Goal: Information Seeking & Learning: Check status

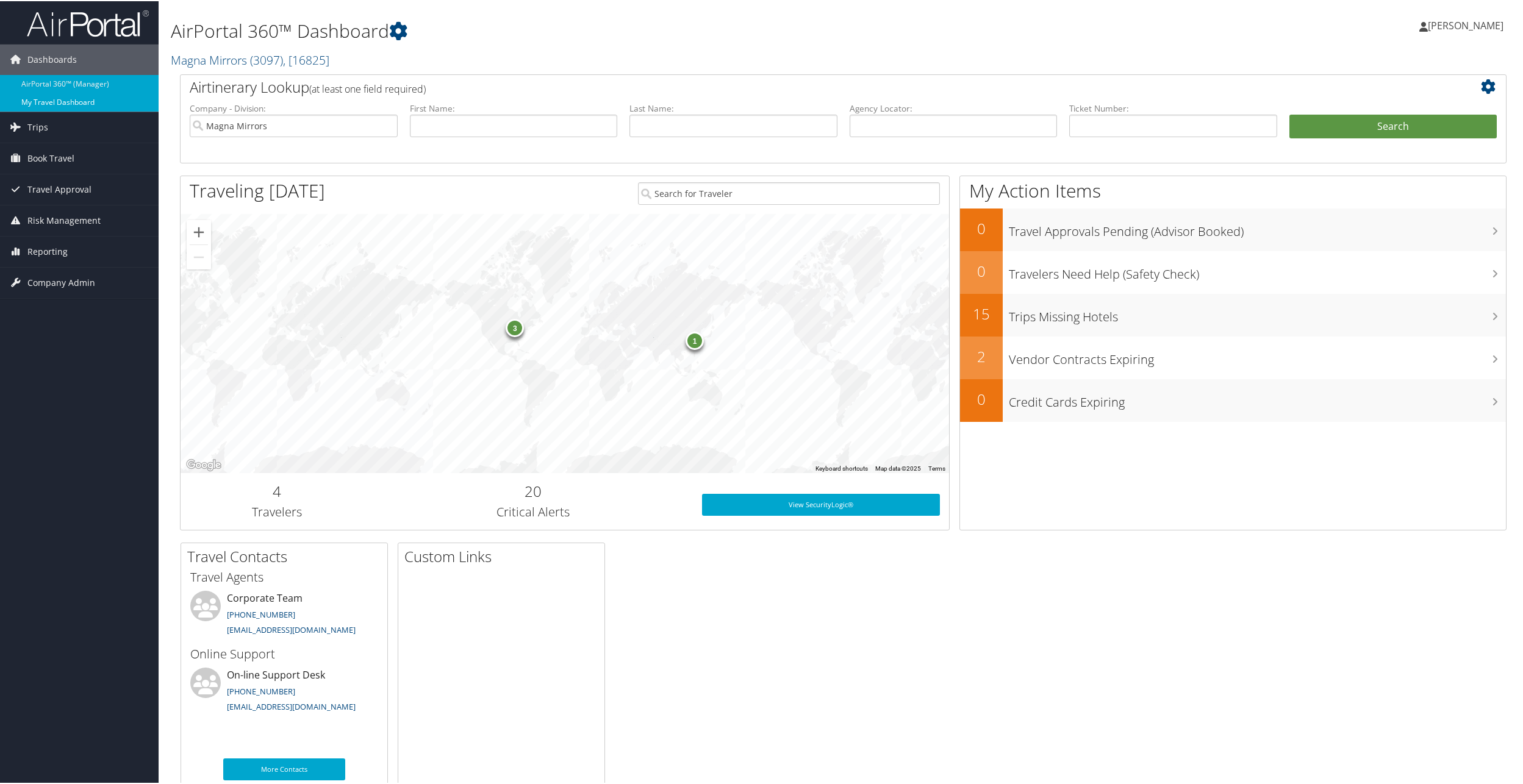
click at [45, 102] on link "My Travel Dashboard" at bounding box center [79, 101] width 159 height 18
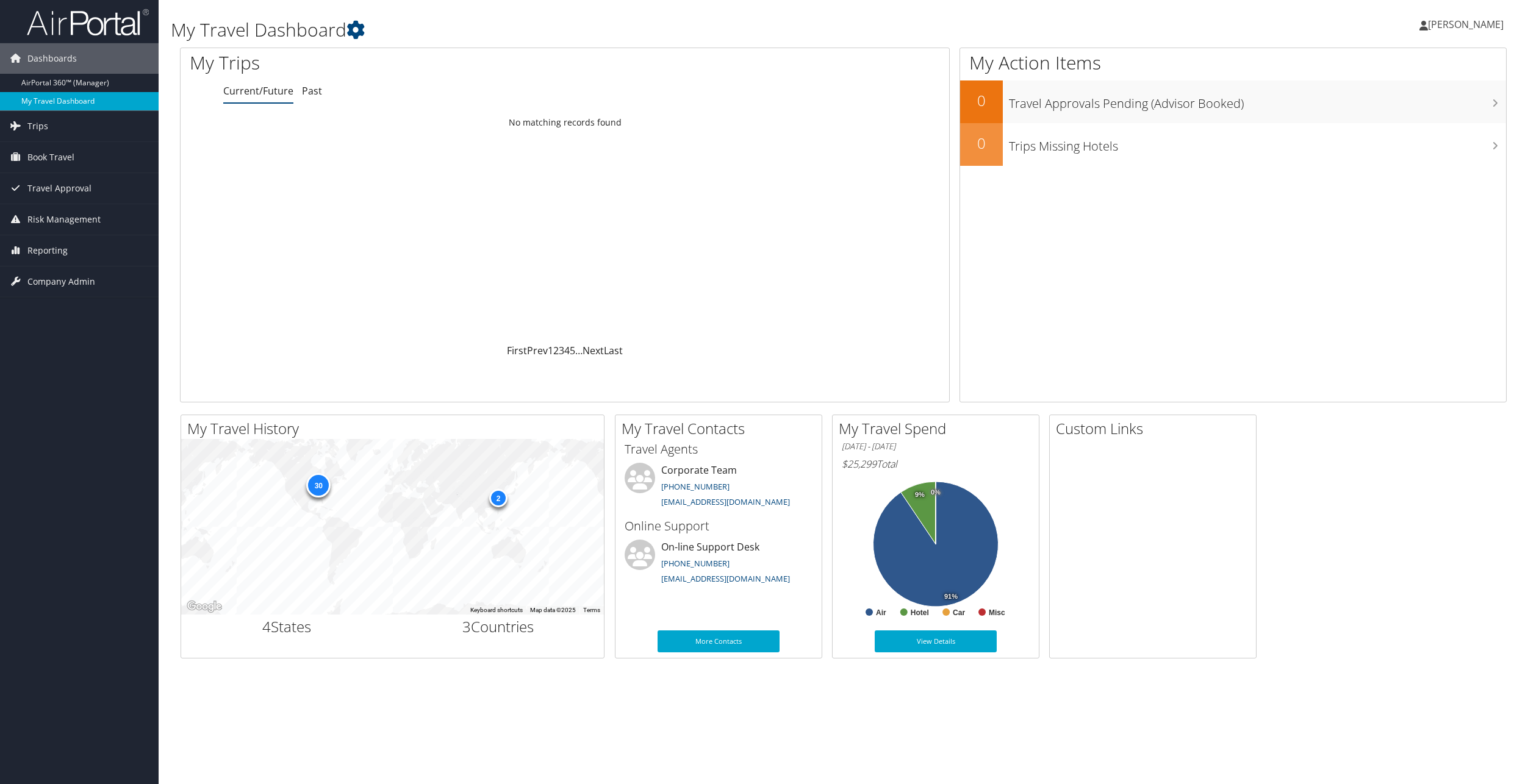
click at [34, 105] on link "My Travel Dashboard" at bounding box center [79, 101] width 159 height 18
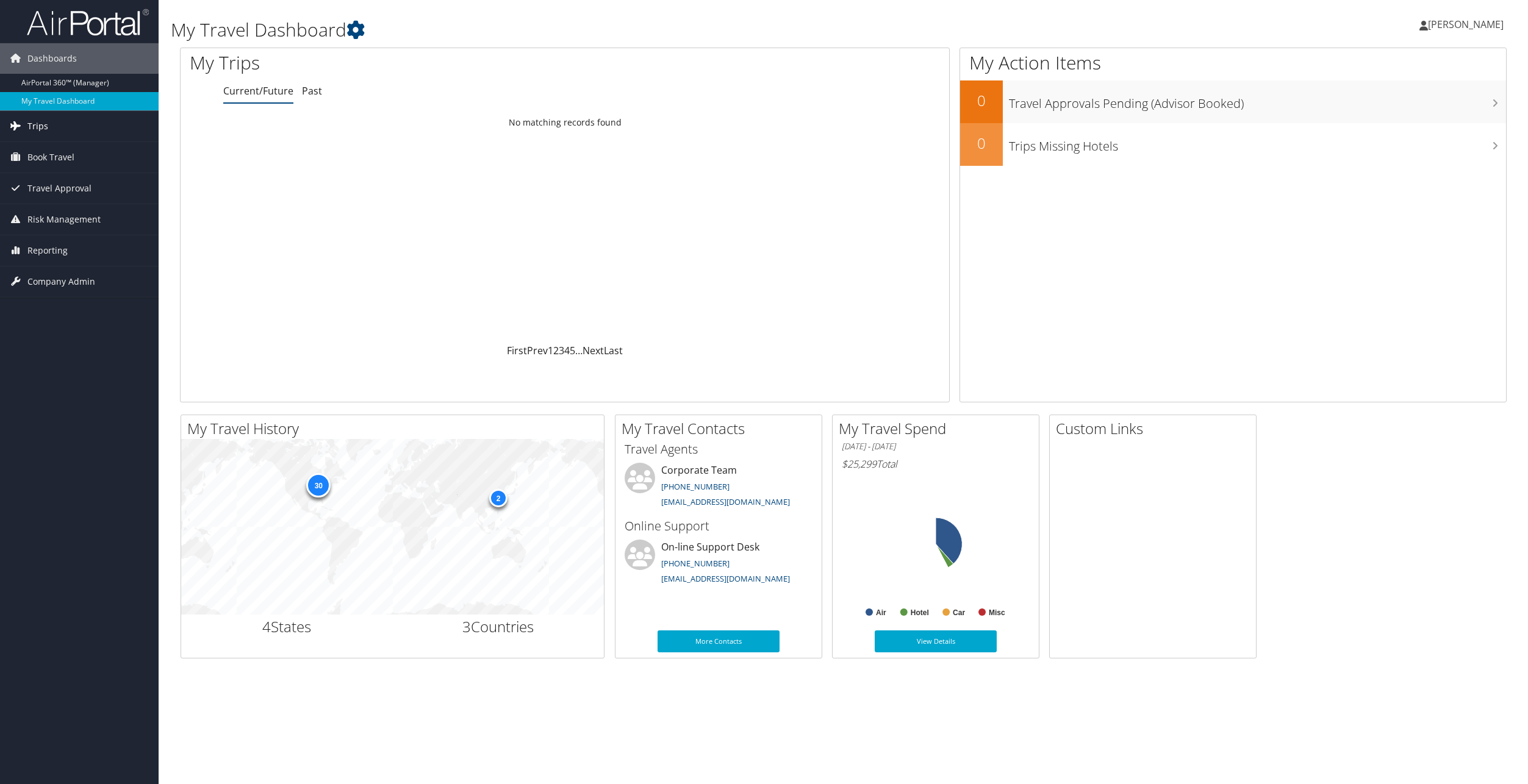
click at [30, 125] on span "Trips" at bounding box center [37, 126] width 21 height 30
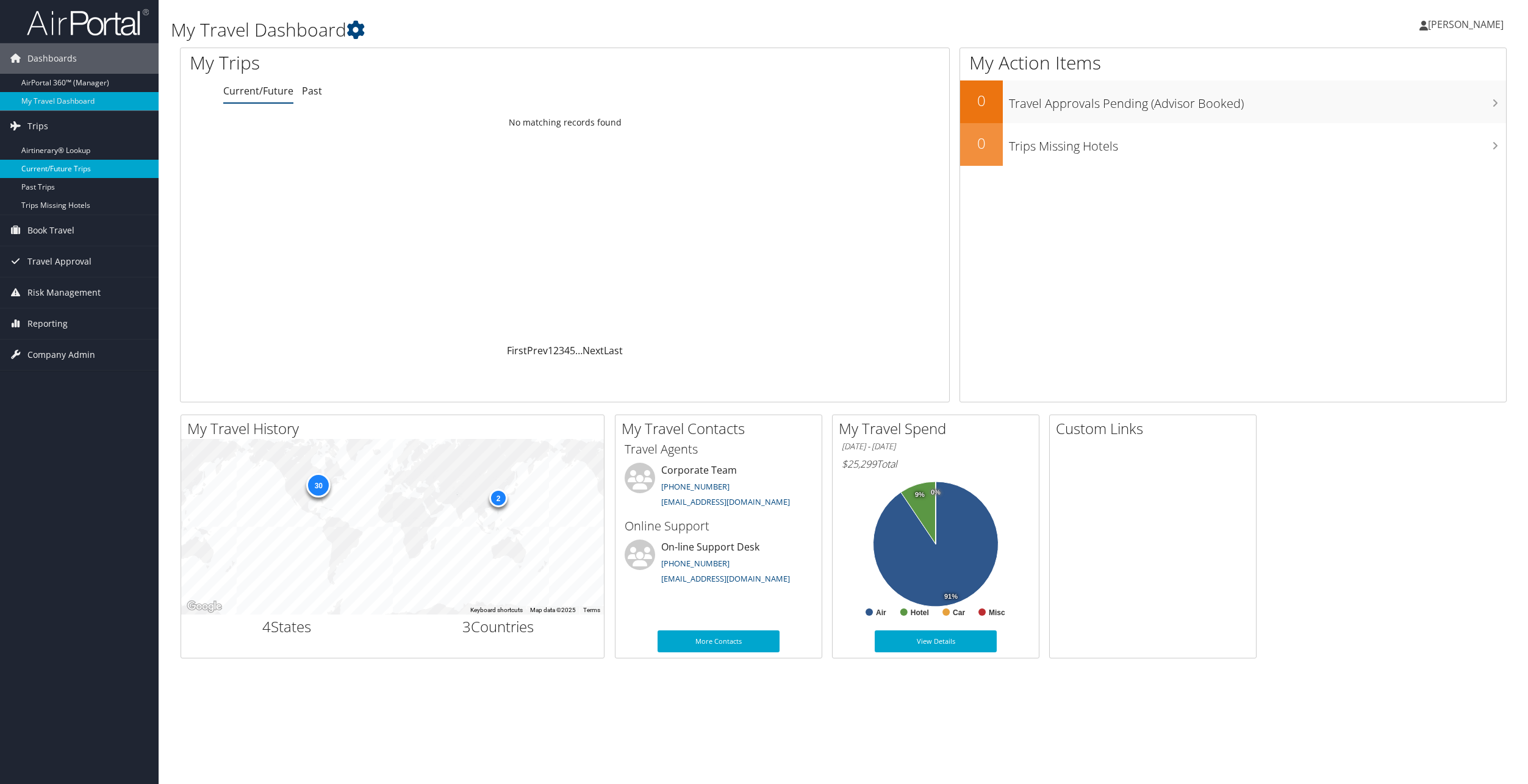
click at [68, 164] on link "Current/Future Trips" at bounding box center [79, 169] width 159 height 18
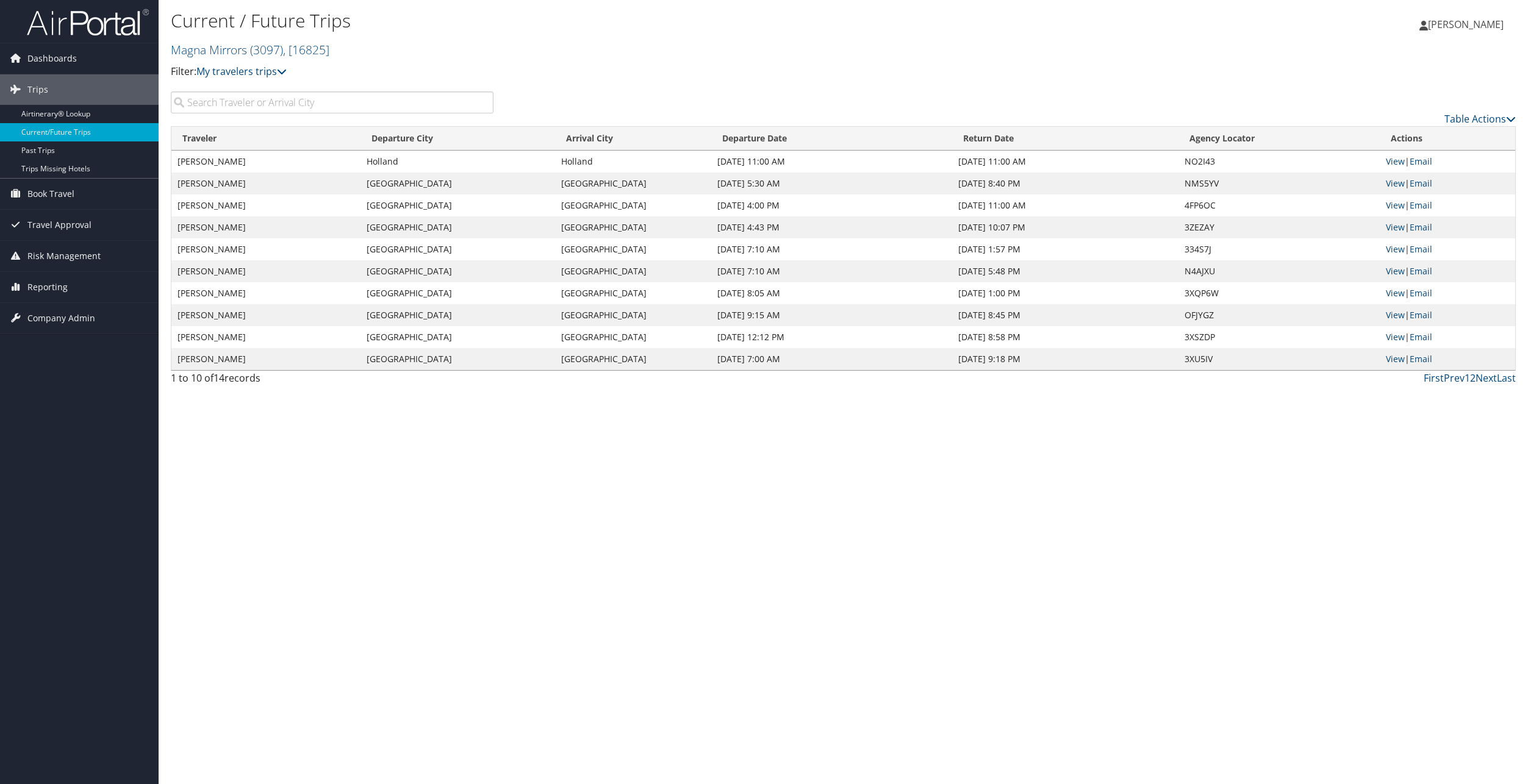
click at [277, 99] on input "search" at bounding box center [332, 102] width 323 height 22
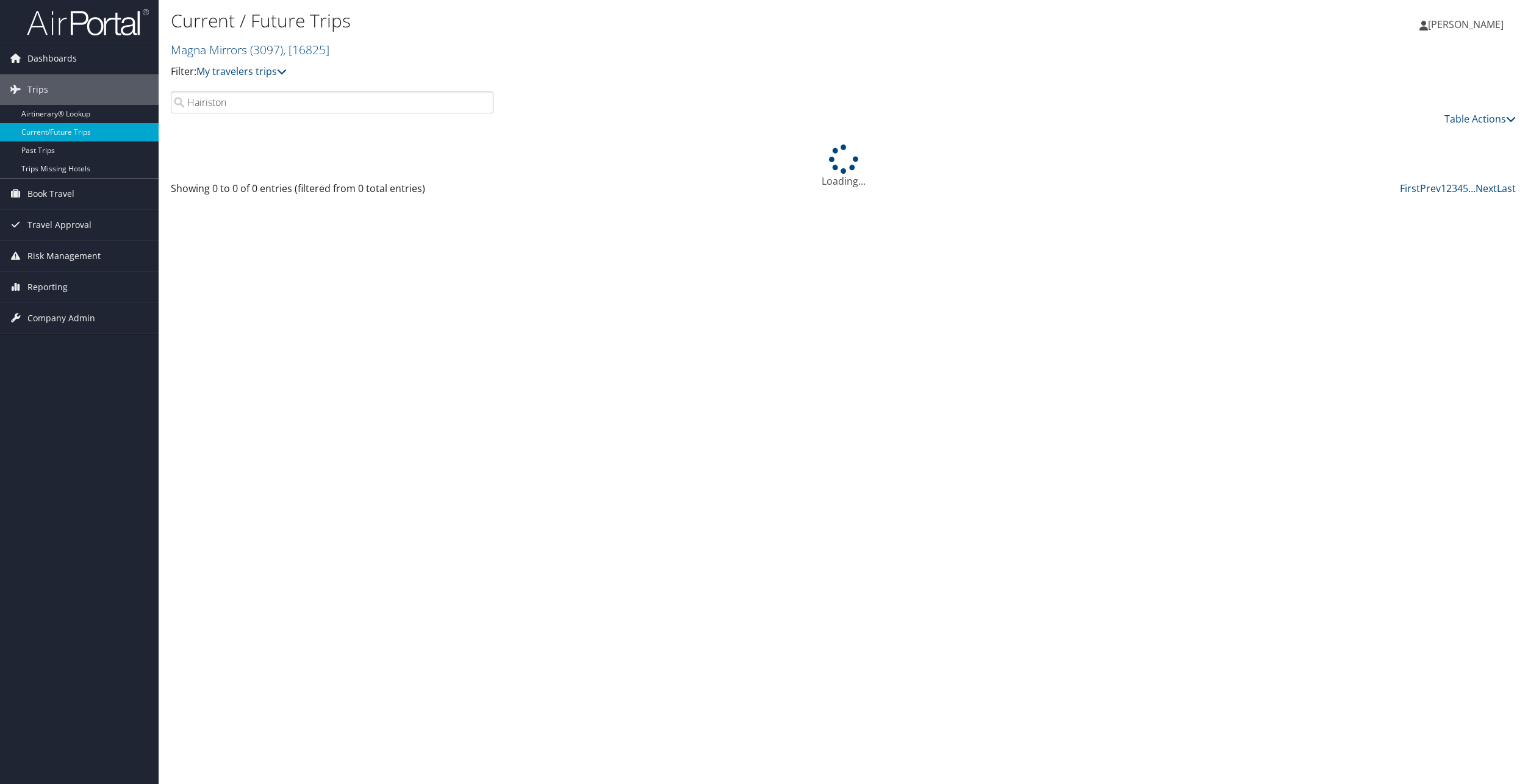
type input "Hairiston"
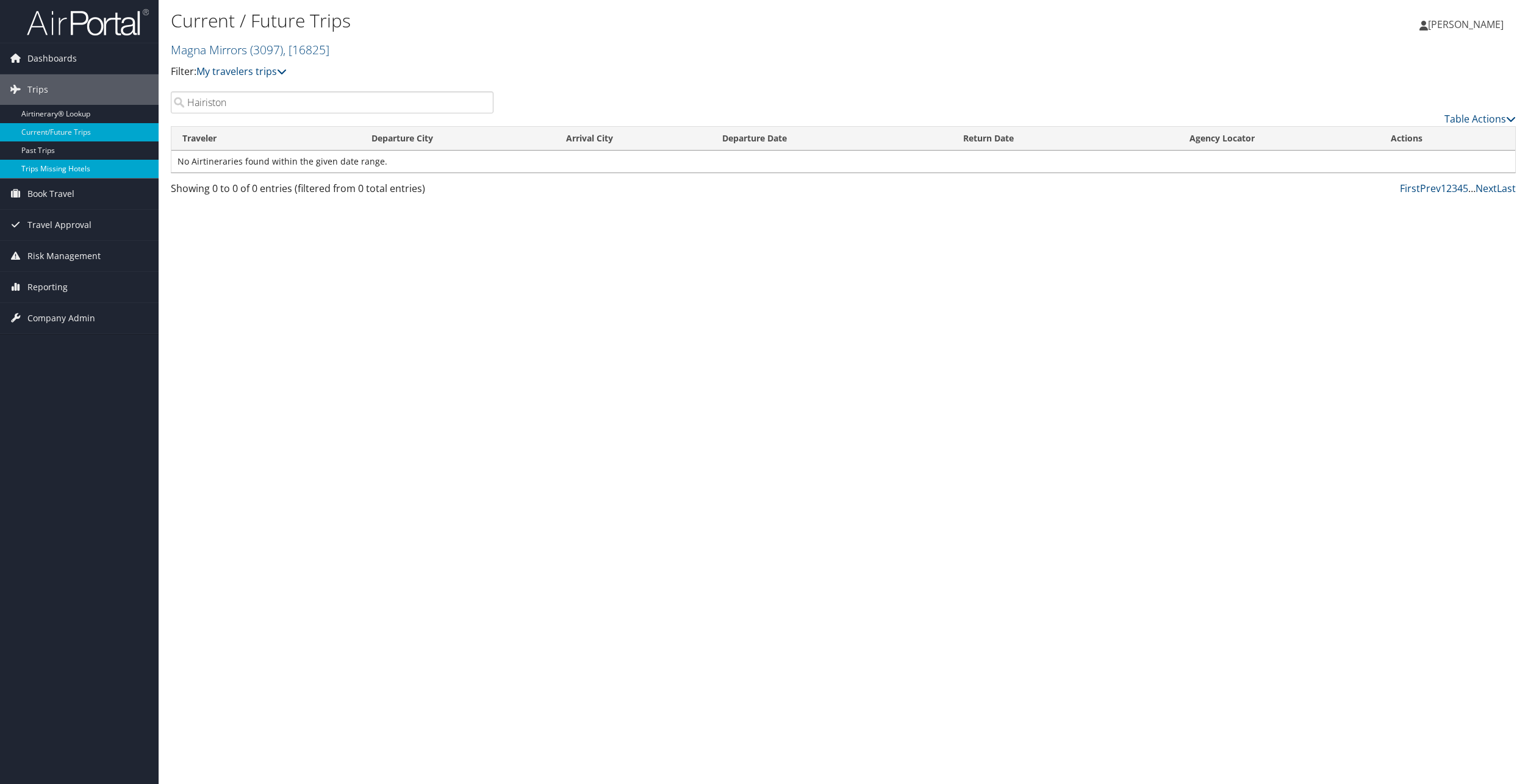
click at [46, 169] on link "Trips Missing Hotels" at bounding box center [79, 169] width 159 height 18
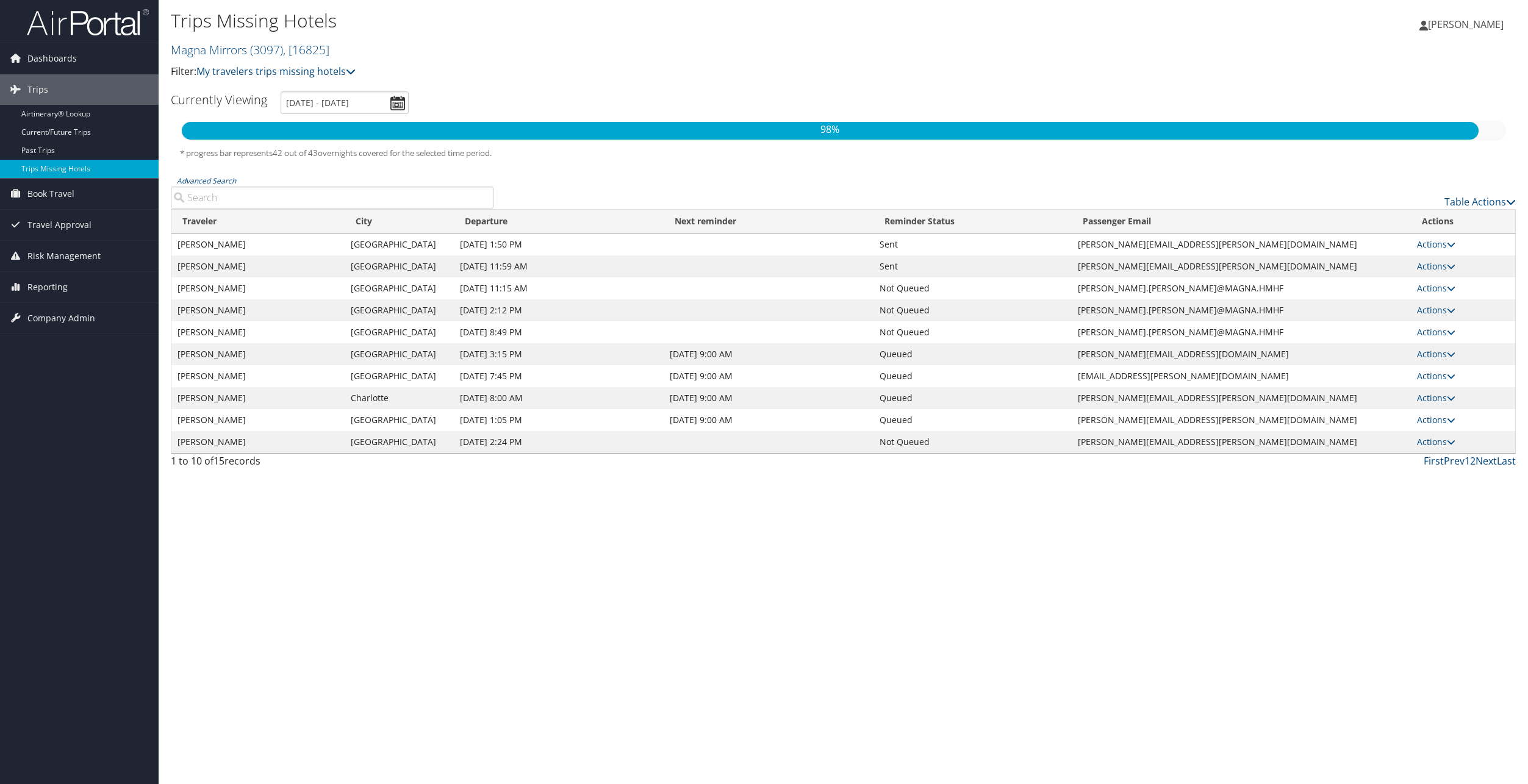
click at [351, 191] on input "Advanced Search" at bounding box center [332, 198] width 323 height 22
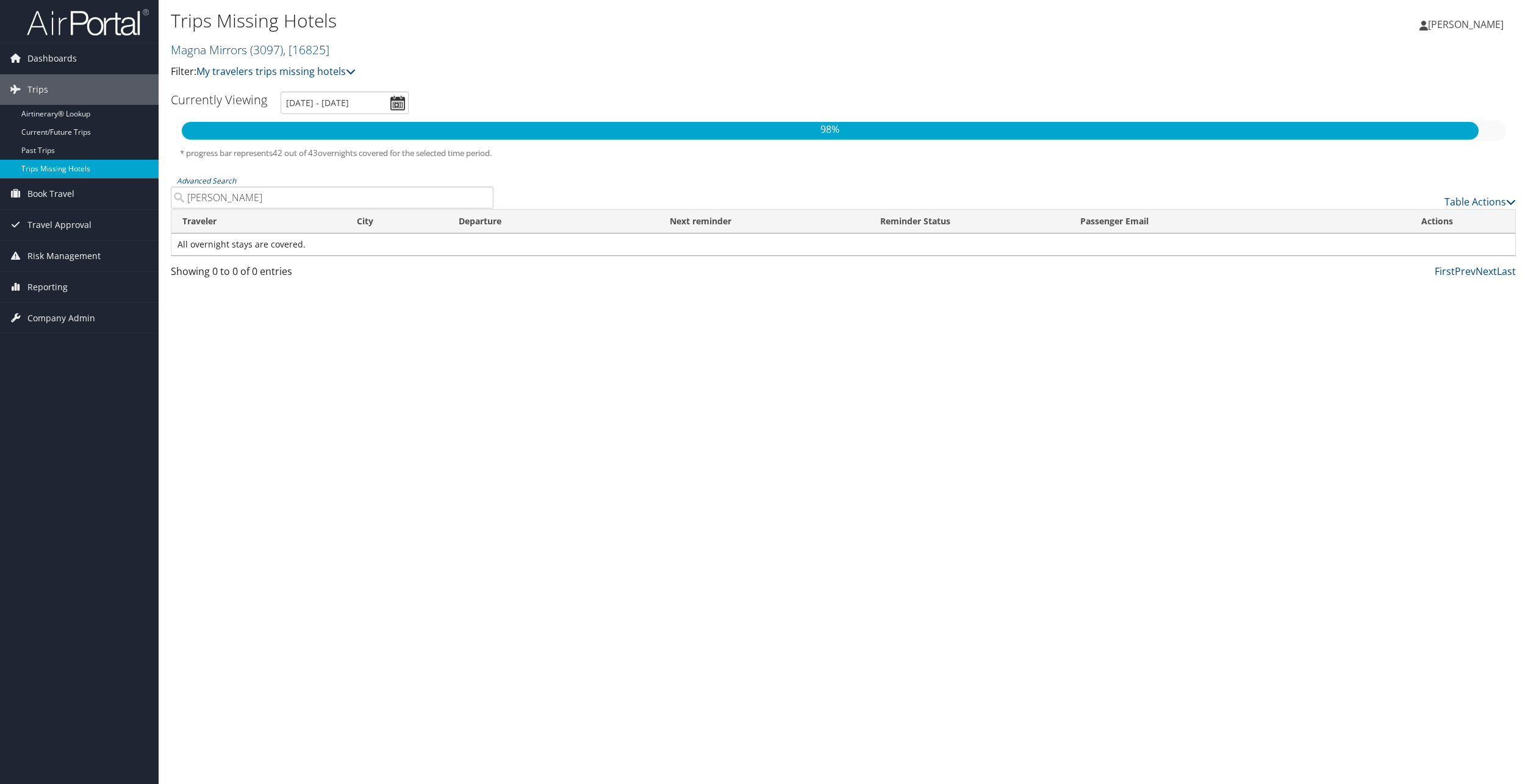
type input "[PERSON_NAME]"
click at [70, 171] on link "Trips Missing Hotels" at bounding box center [79, 169] width 159 height 18
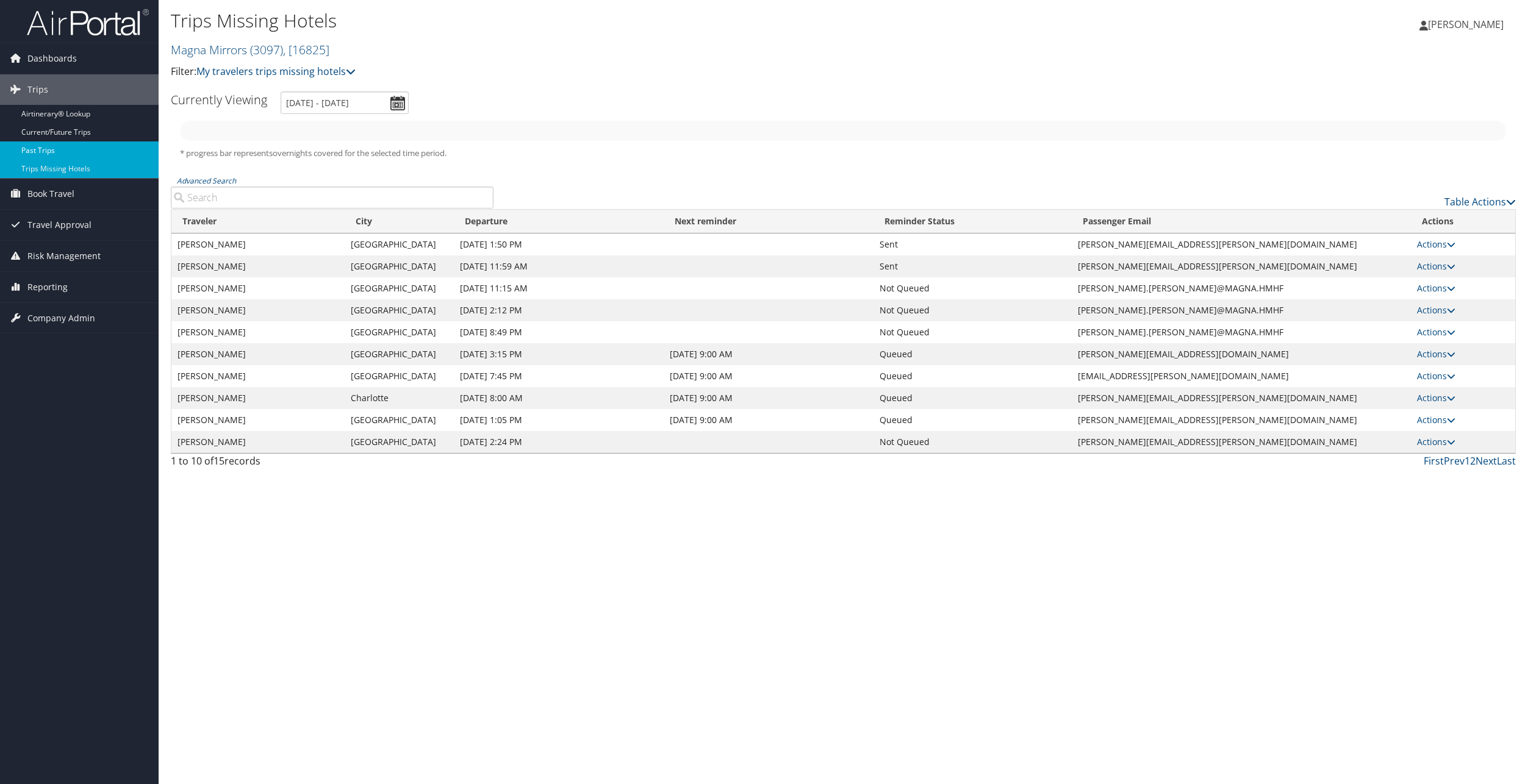
click at [43, 151] on link "Past Trips" at bounding box center [79, 150] width 159 height 18
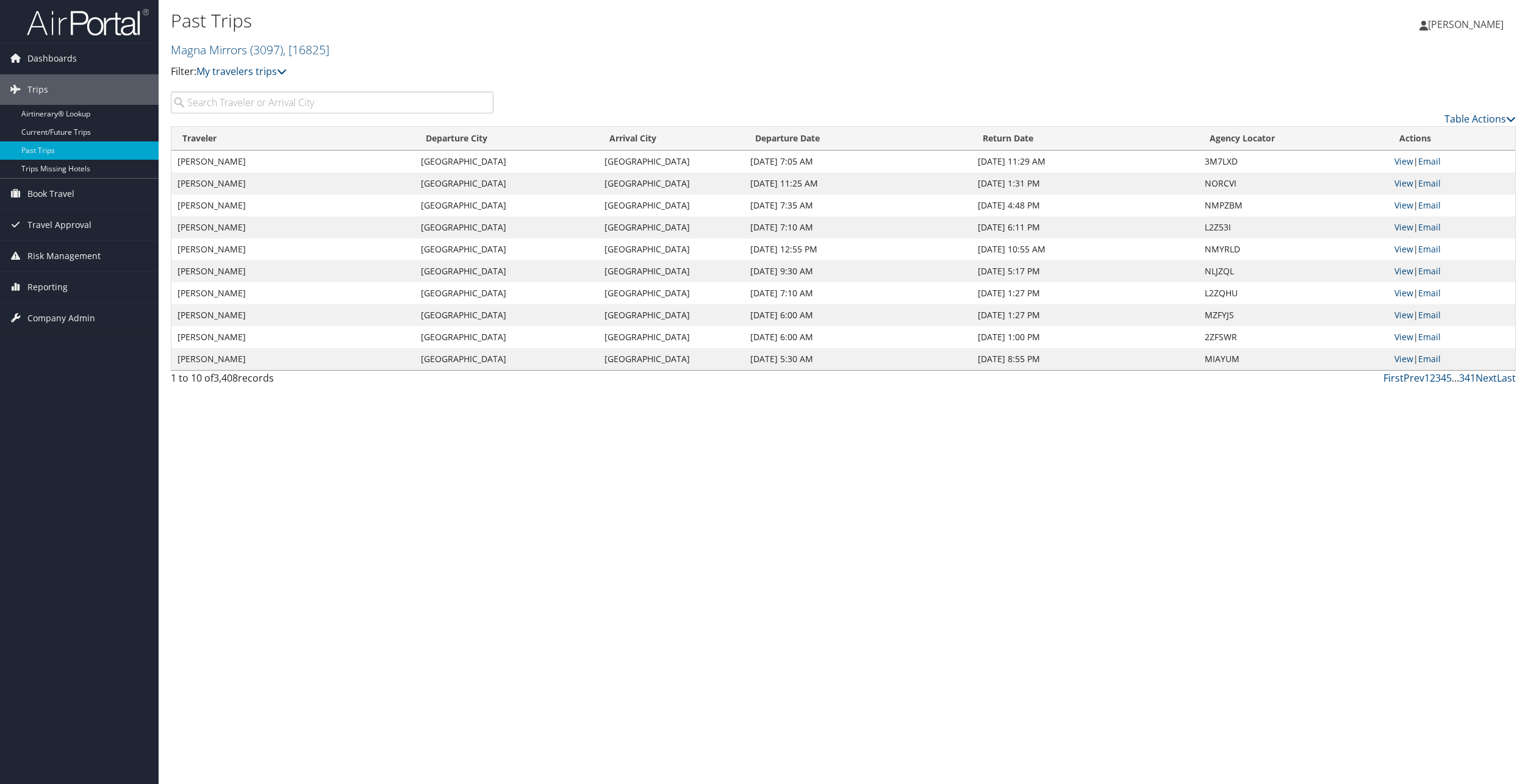
click at [350, 100] on input "search" at bounding box center [332, 102] width 323 height 22
type input "[PERSON_NAME]"
click at [1408, 162] on link "View" at bounding box center [1404, 161] width 19 height 12
drag, startPoint x: 248, startPoint y: 163, endPoint x: 165, endPoint y: 164, distance: 83.0
click at [165, 164] on div "Past Trips Magna Mirrors ( 3097 ) , [ 16825 ] Filter: My travelers trips My tri…" at bounding box center [843, 392] width 1369 height 784
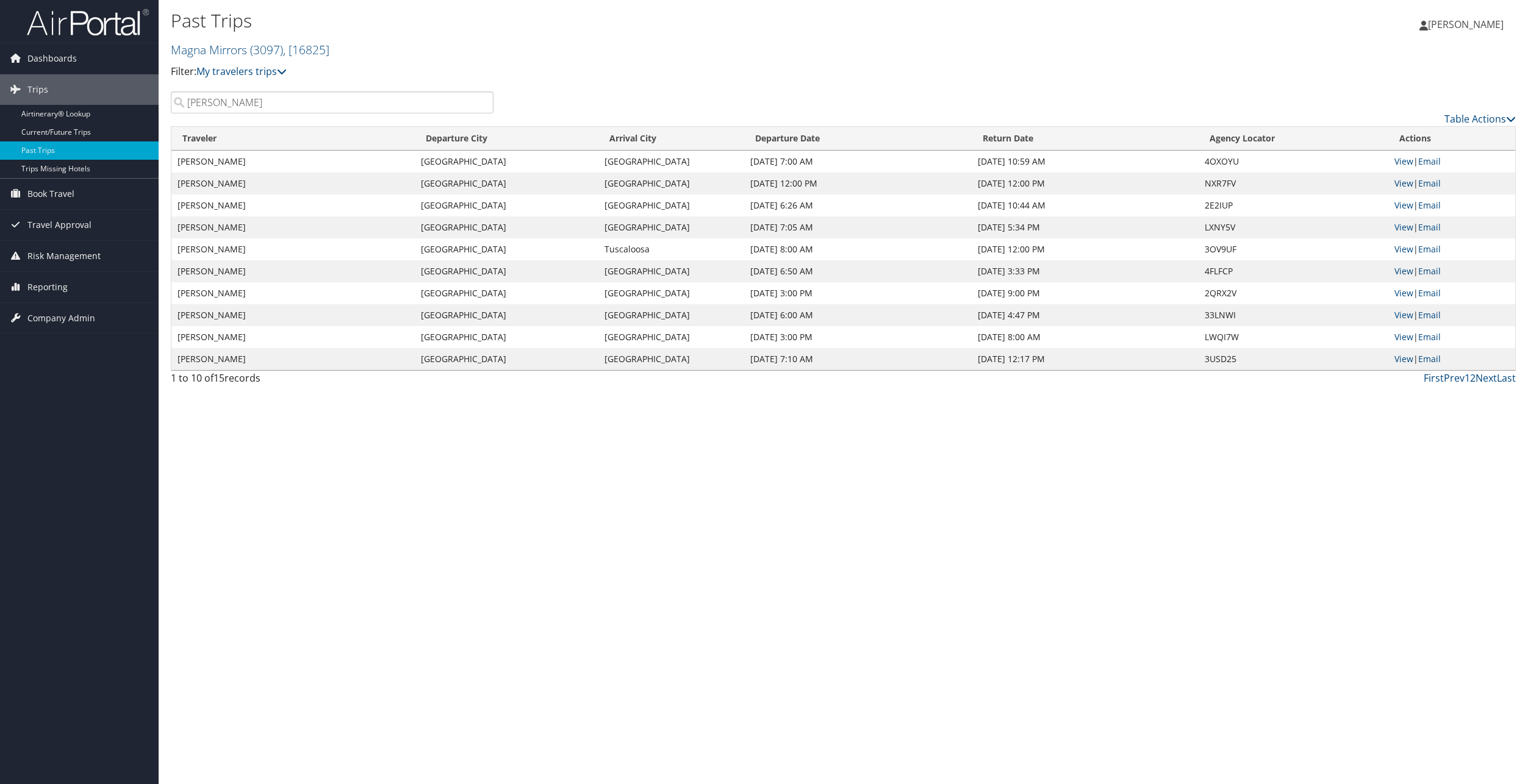
drag, startPoint x: 165, startPoint y: 164, endPoint x: 280, endPoint y: 205, distance: 122.1
click at [306, 214] on td "[PERSON_NAME]" at bounding box center [293, 205] width 244 height 22
drag, startPoint x: 248, startPoint y: 166, endPoint x: 180, endPoint y: 163, distance: 68.1
click at [180, 163] on td "[PERSON_NAME]" at bounding box center [293, 162] width 244 height 22
copy td "[PERSON_NAME]"
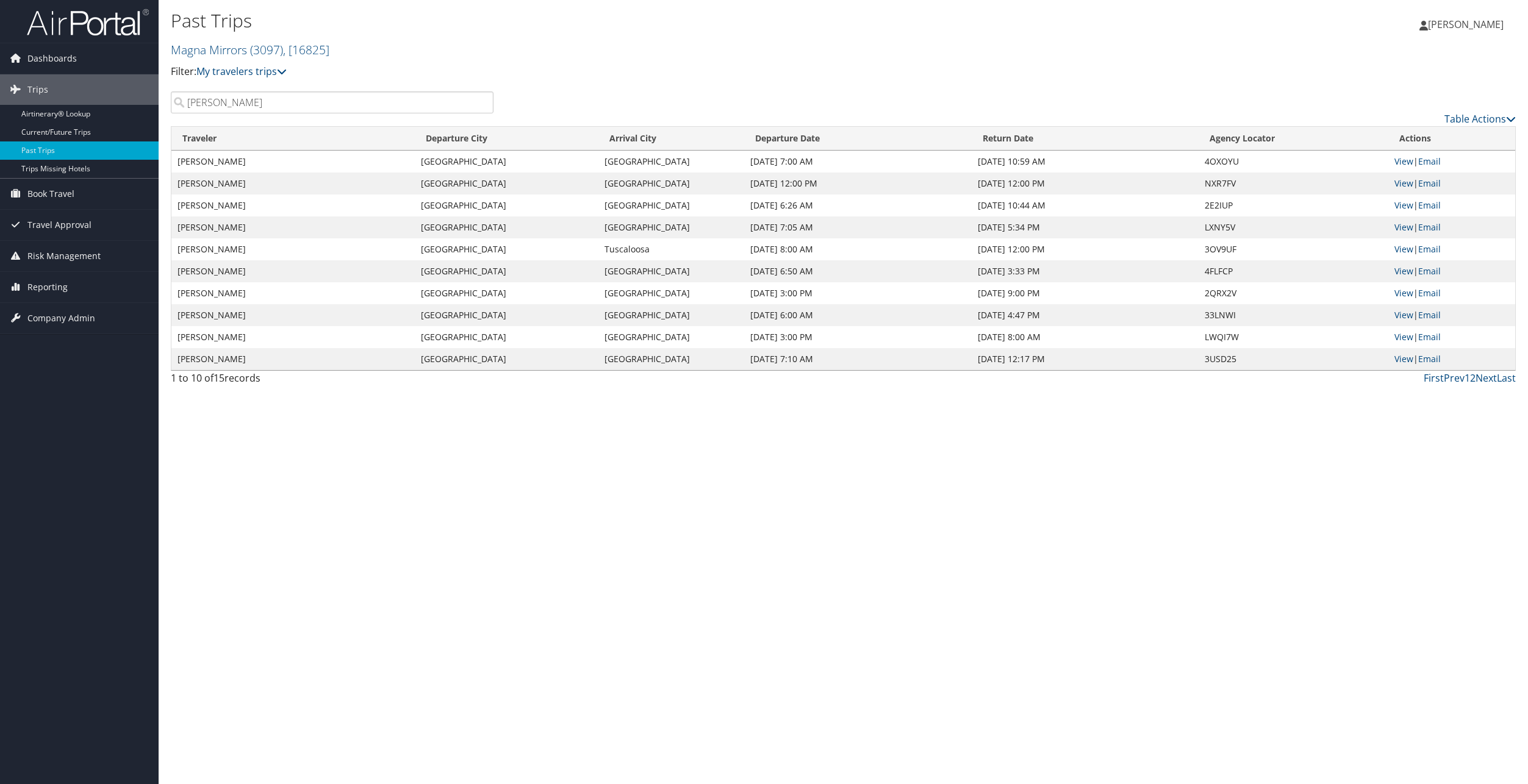
drag, startPoint x: 756, startPoint y: 525, endPoint x: 831, endPoint y: 461, distance: 98.6
click at [757, 525] on div "Past Trips Magna Mirrors ( 3097 ) , [ 16825 ] Filter: My travelers trips My tri…" at bounding box center [843, 392] width 1369 height 784
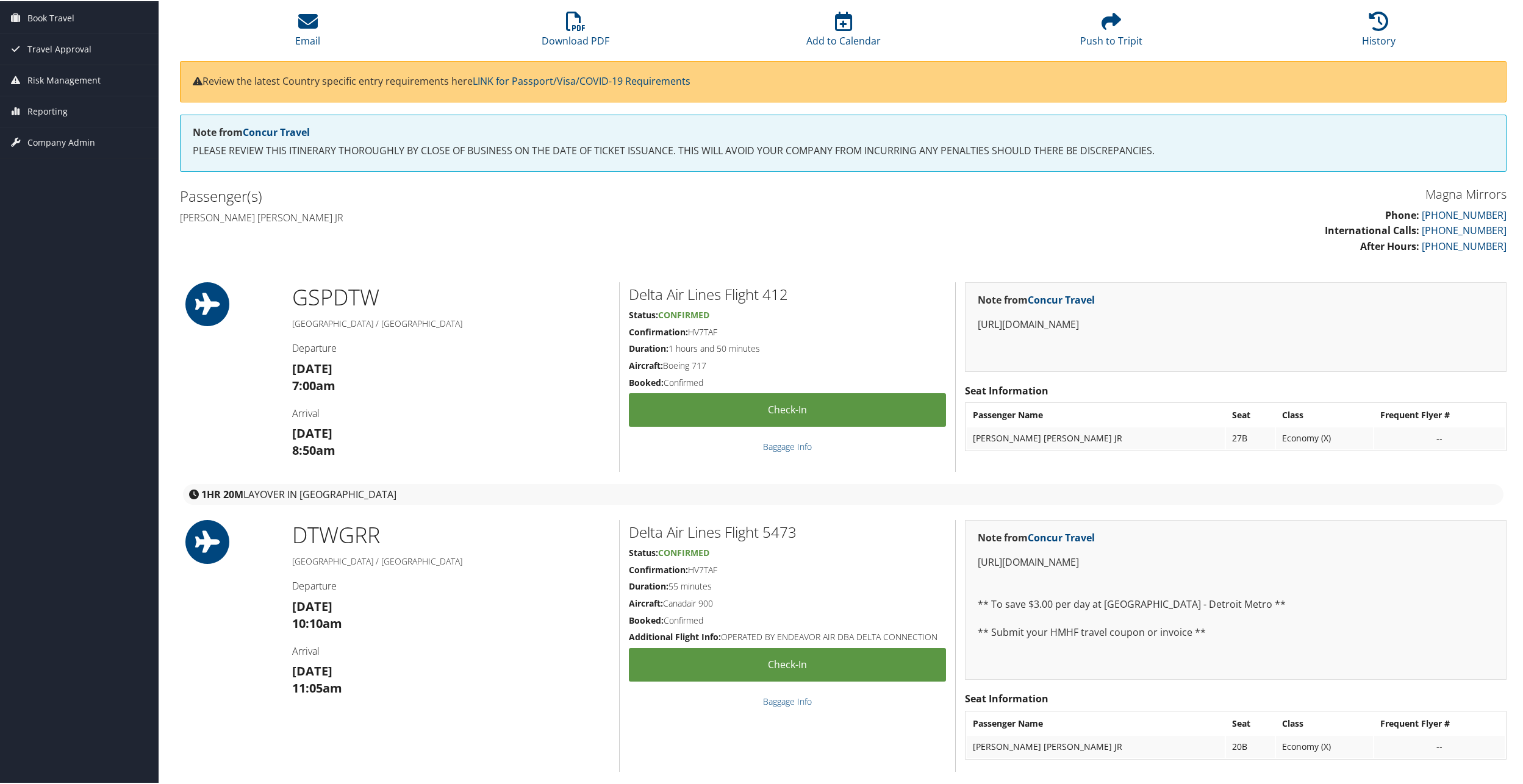
scroll to position [244, 0]
